Goal: Task Accomplishment & Management: Manage account settings

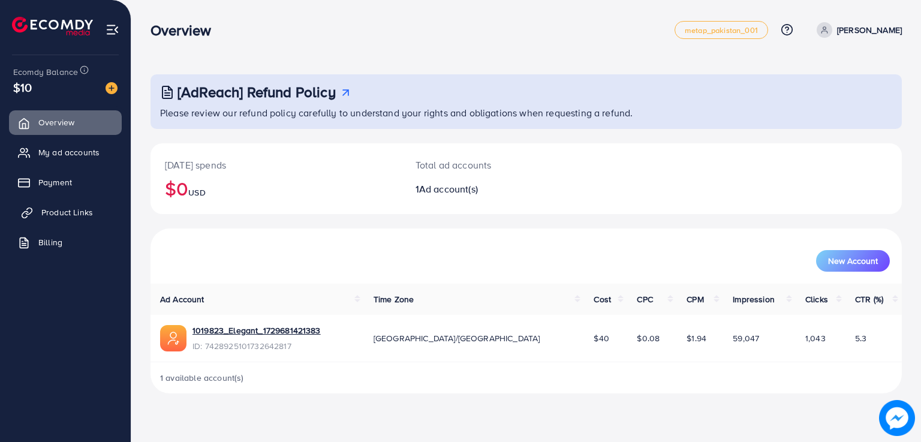
click at [61, 212] on span "Product Links" at bounding box center [67, 212] width 52 height 12
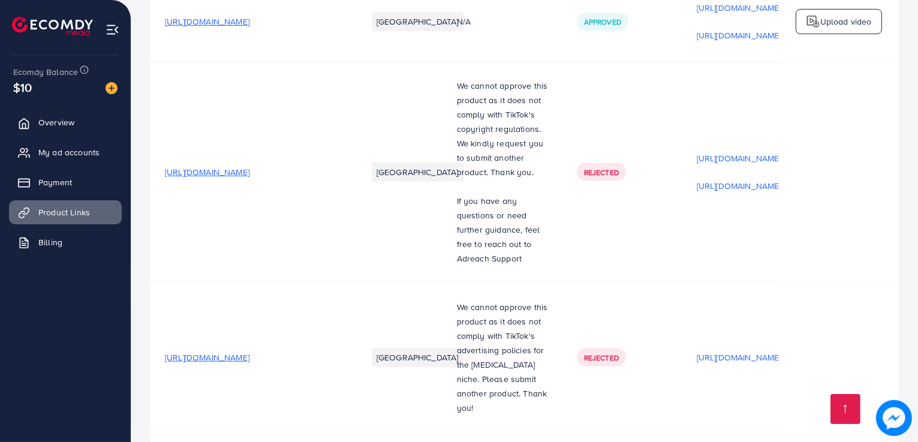
scroll to position [664, 0]
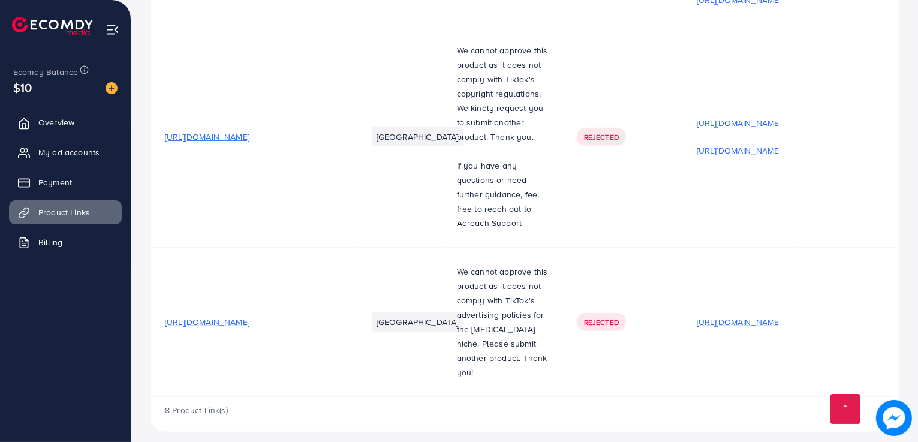
click at [725, 318] on p "[URL][DOMAIN_NAME]" at bounding box center [739, 322] width 85 height 14
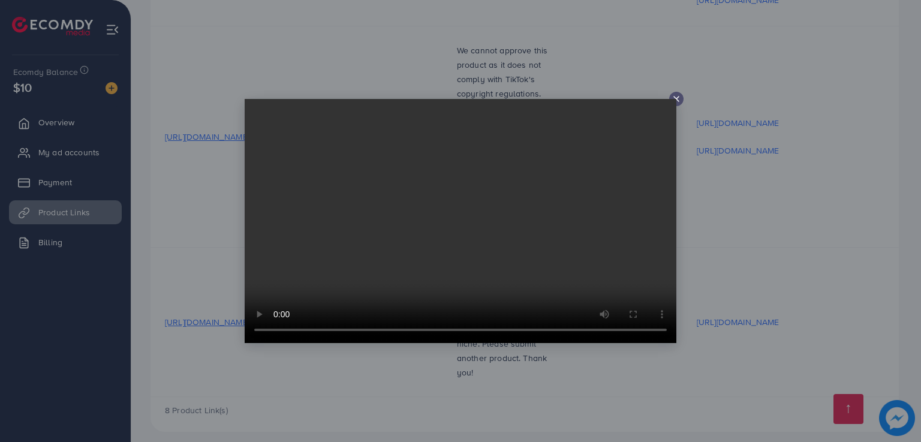
click at [678, 100] on icon at bounding box center [676, 99] width 10 height 10
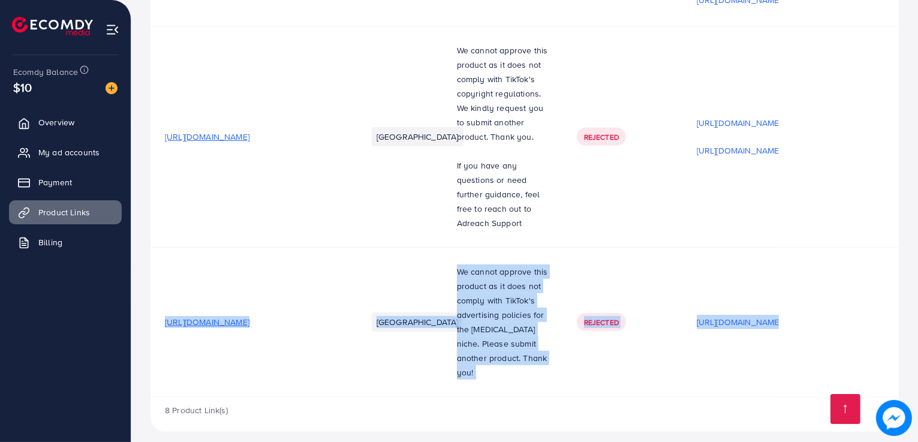
drag, startPoint x: 917, startPoint y: 314, endPoint x: 919, endPoint y: 231, distance: 82.7
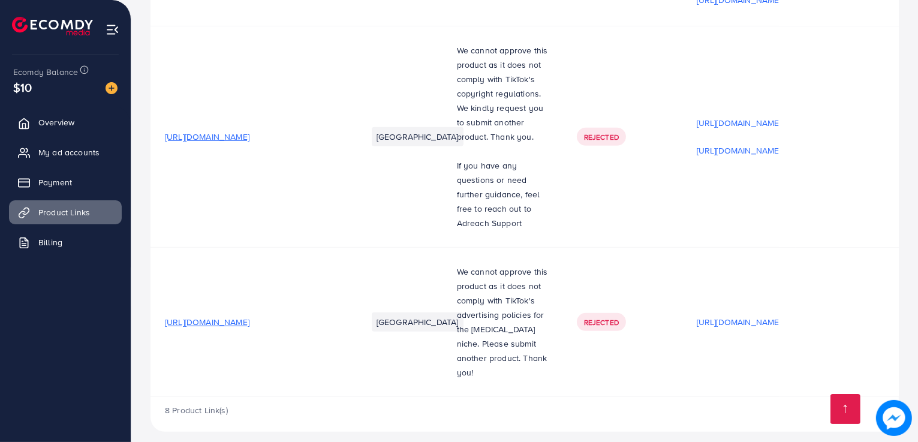
click at [843, 308] on td at bounding box center [839, 322] width 120 height 149
click at [668, 159] on td "Rejected" at bounding box center [622, 136] width 120 height 221
click at [733, 156] on p "[URL][DOMAIN_NAME]" at bounding box center [739, 150] width 85 height 14
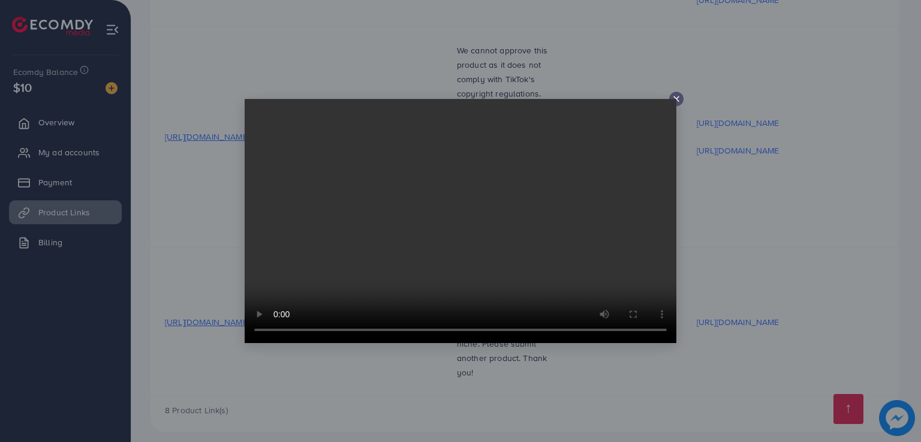
click at [678, 97] on line at bounding box center [676, 99] width 5 height 5
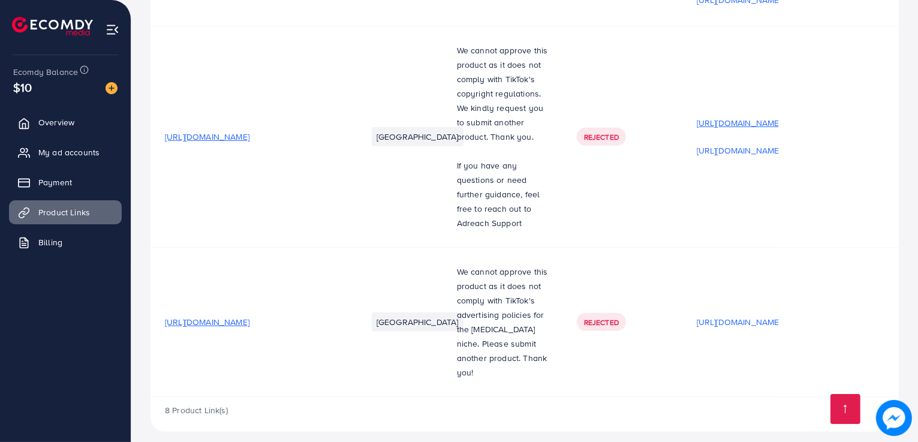
click at [716, 124] on p "[URL][DOMAIN_NAME]" at bounding box center [739, 123] width 85 height 14
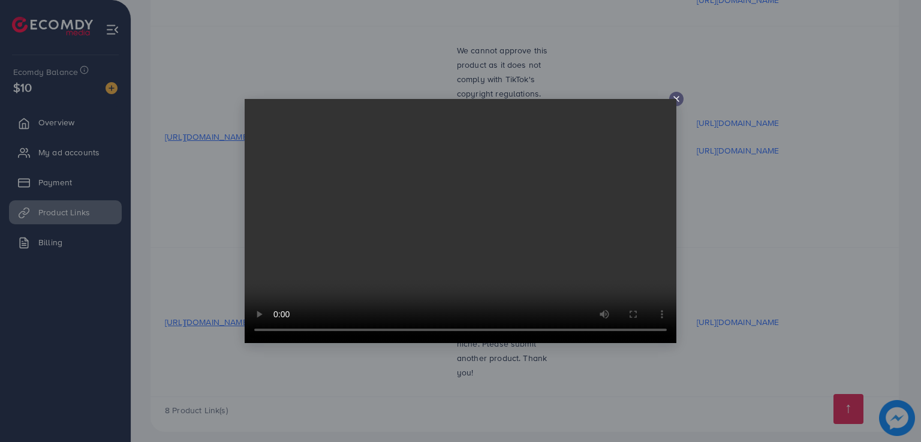
click at [676, 100] on icon at bounding box center [676, 99] width 10 height 10
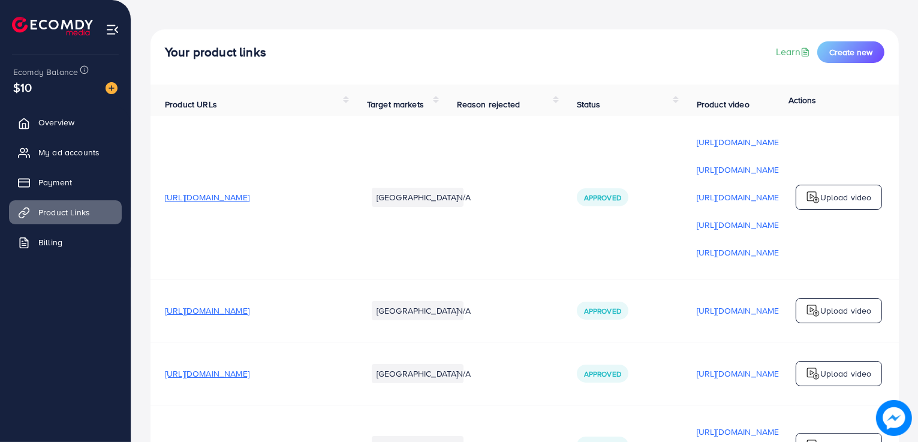
scroll to position [0, 0]
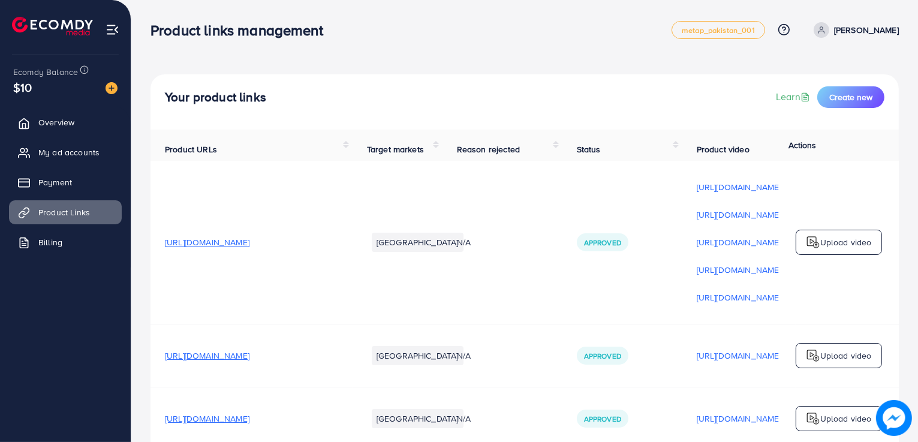
click at [655, 104] on div "Your product links Learn Create new" at bounding box center [524, 97] width 719 height 22
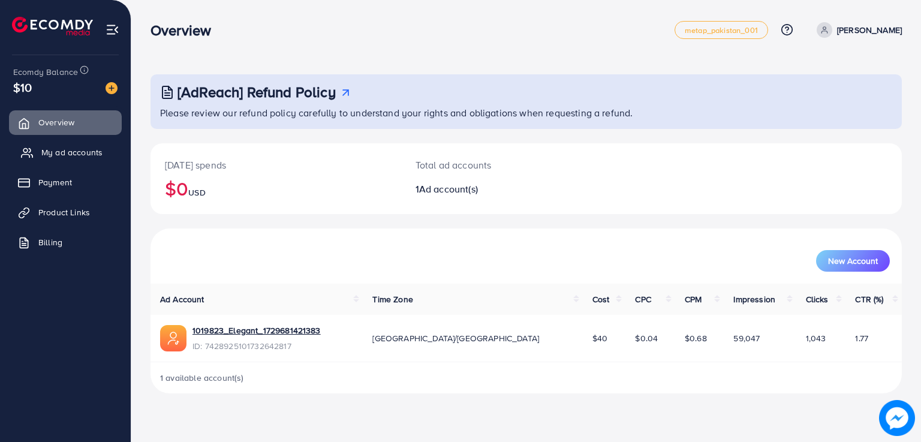
click at [87, 149] on span "My ad accounts" at bounding box center [71, 152] width 61 height 12
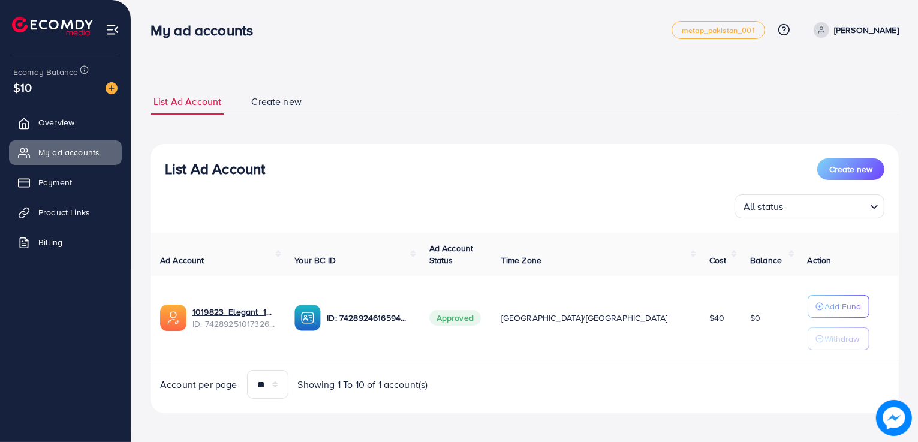
click at [110, 30] on img at bounding box center [113, 30] width 14 height 14
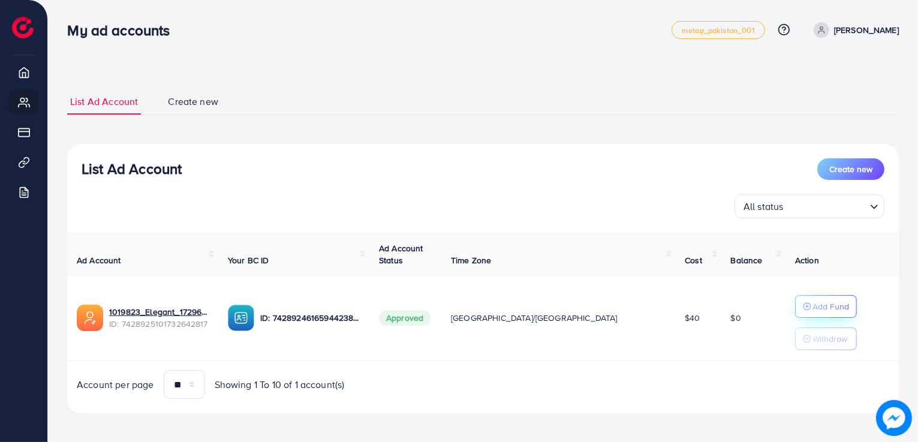
click at [812, 305] on p "Add Fund" at bounding box center [830, 306] width 37 height 14
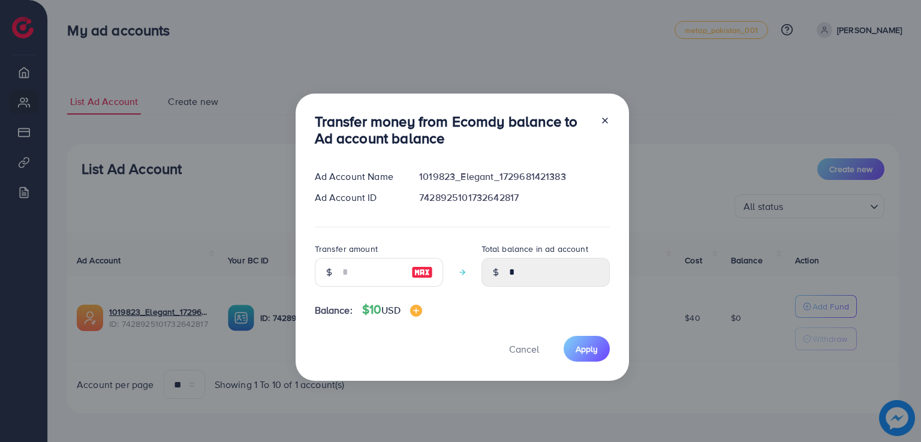
click at [425, 272] on img at bounding box center [422, 272] width 22 height 14
type input "**"
type input "*****"
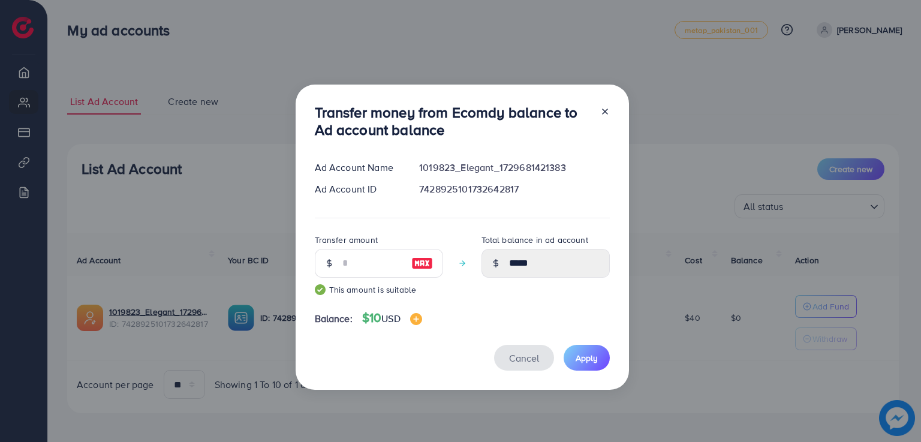
click at [529, 360] on span "Cancel" at bounding box center [524, 357] width 30 height 13
type input "*"
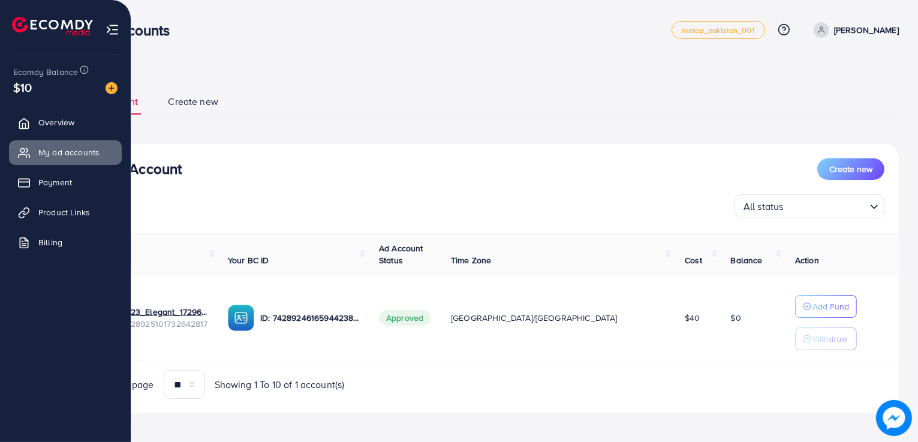
click at [114, 30] on img at bounding box center [113, 30] width 14 height 14
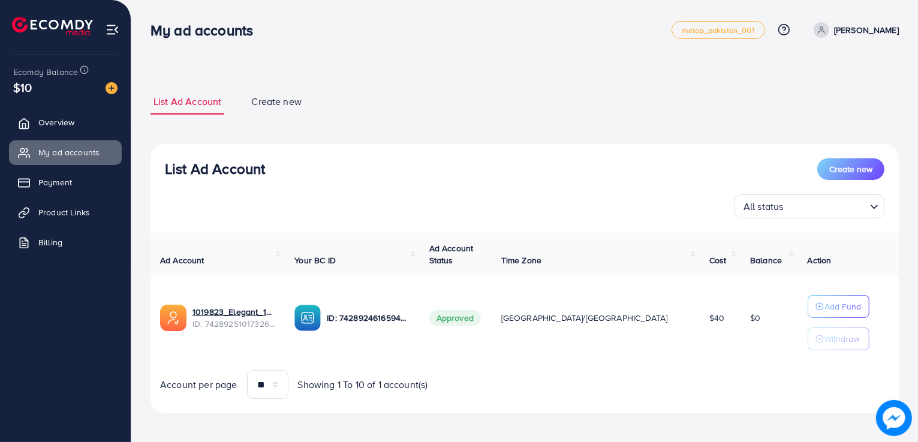
click at [486, 93] on ul "List Ad Account Create new" at bounding box center [524, 102] width 748 height 26
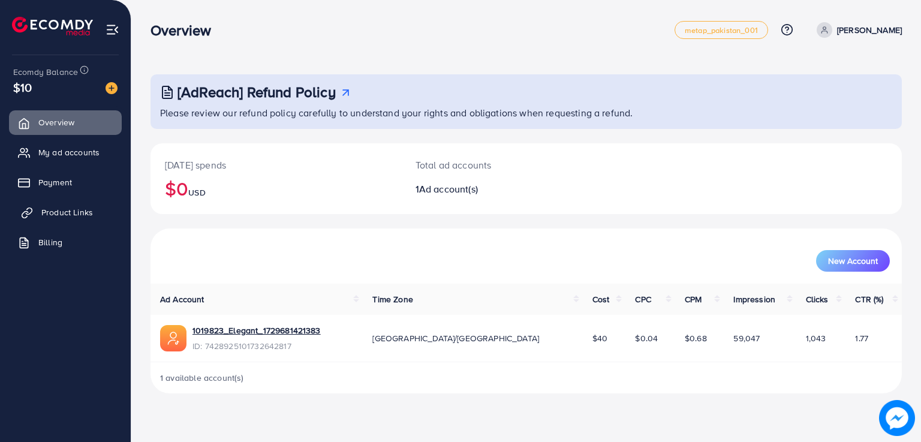
click at [74, 210] on span "Product Links" at bounding box center [67, 212] width 52 height 12
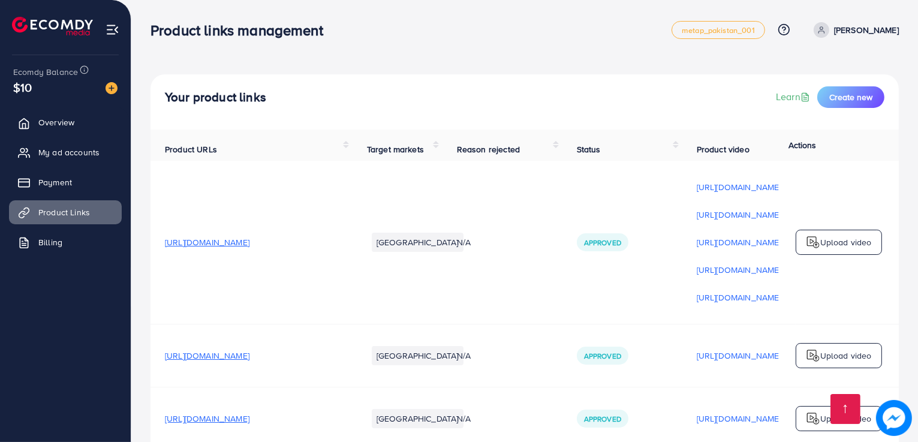
scroll to position [664, 0]
